Goal: Task Accomplishment & Management: Use online tool/utility

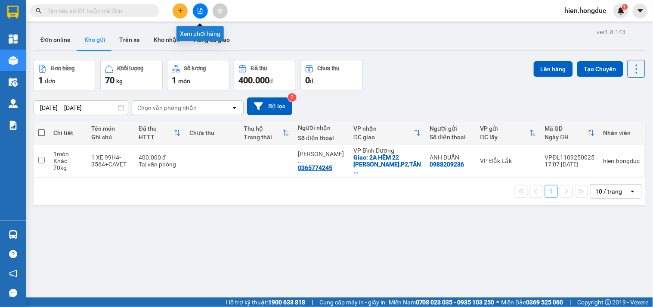
click at [201, 12] on icon "file-add" at bounding box center [200, 11] width 6 height 6
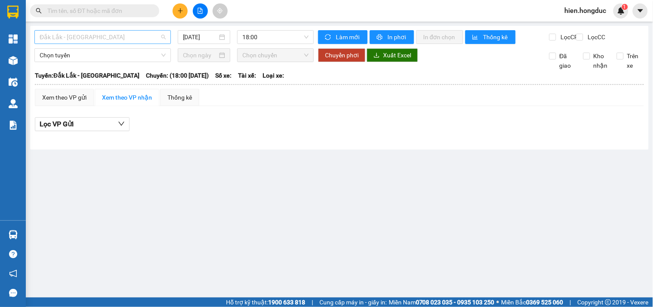
click at [130, 40] on span "Đắk Lắk - [GEOGRAPHIC_DATA]" at bounding box center [103, 37] width 126 height 13
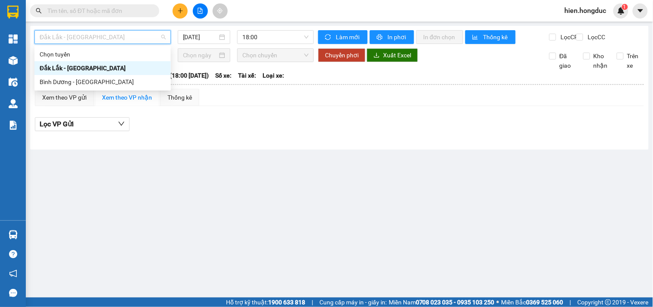
click at [125, 69] on div "Đắk Lắk - [GEOGRAPHIC_DATA]" at bounding box center [103, 67] width 126 height 9
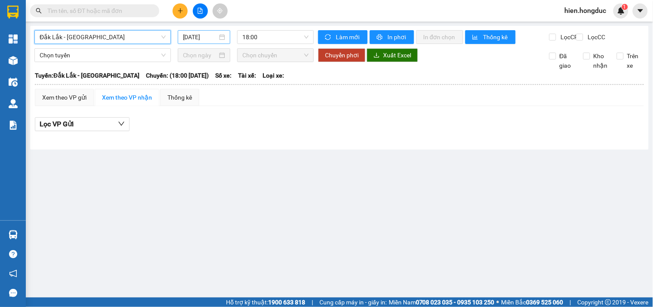
click at [223, 31] on div "[DATE]" at bounding box center [204, 37] width 53 height 14
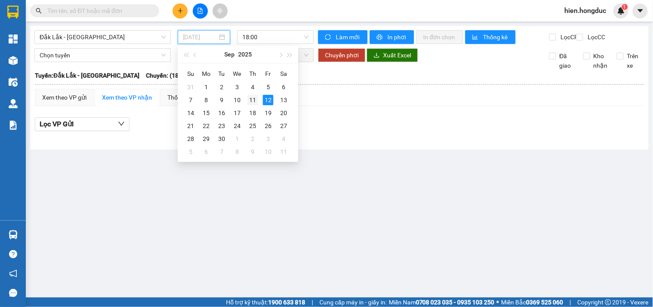
click at [256, 98] on div "11" at bounding box center [253, 100] width 10 height 10
type input "[DATE]"
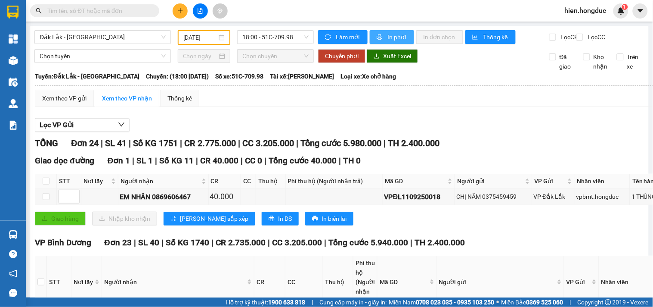
click at [388, 40] on span "In phơi" at bounding box center [398, 36] width 20 height 9
click at [128, 39] on span "Đắk Lắk - [GEOGRAPHIC_DATA]" at bounding box center [103, 37] width 126 height 13
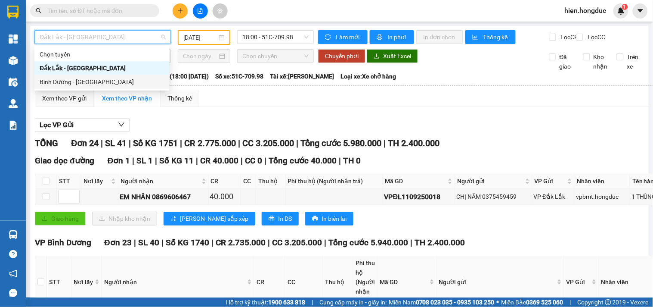
click at [92, 84] on div "Bình Dương - [GEOGRAPHIC_DATA]" at bounding box center [102, 81] width 124 height 9
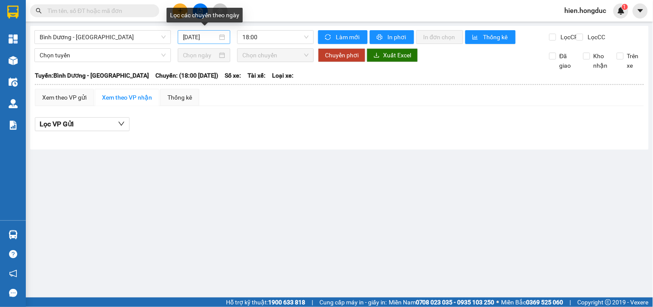
click at [223, 36] on div "[DATE]" at bounding box center [204, 36] width 43 height 9
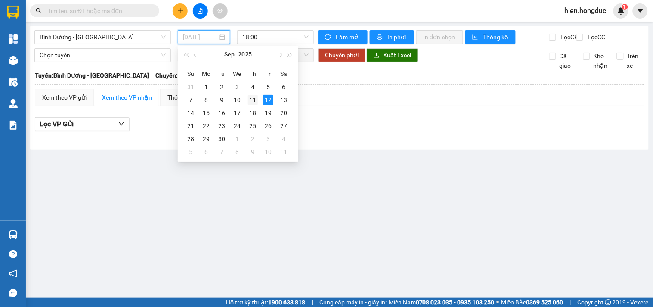
click at [255, 98] on div "11" at bounding box center [253, 100] width 10 height 10
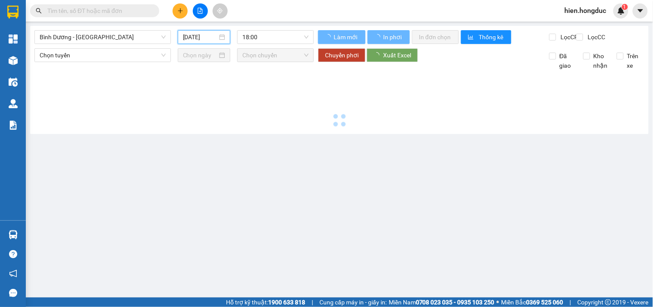
type input "[DATE]"
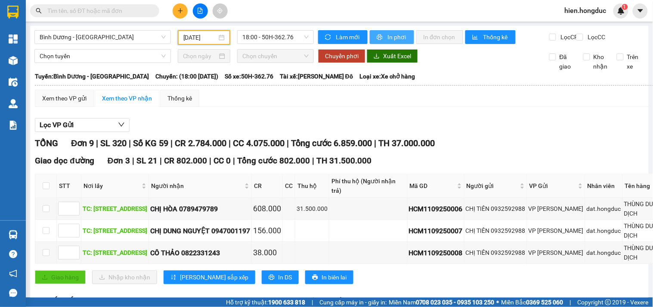
click at [388, 39] on span "In phơi" at bounding box center [398, 36] width 20 height 9
